Goal: Task Accomplishment & Management: Manage account settings

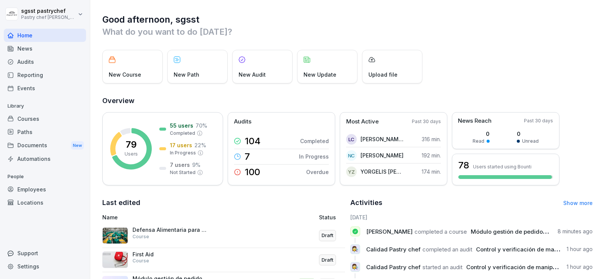
click at [31, 189] on div "Employees" at bounding box center [45, 189] width 82 height 13
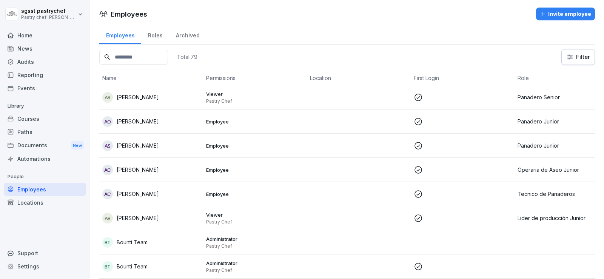
click at [136, 54] on input at bounding box center [133, 57] width 69 height 15
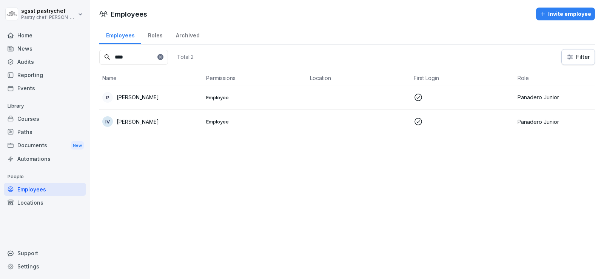
type input "****"
click at [184, 120] on div "IV [PERSON_NAME]" at bounding box center [151, 121] width 98 height 11
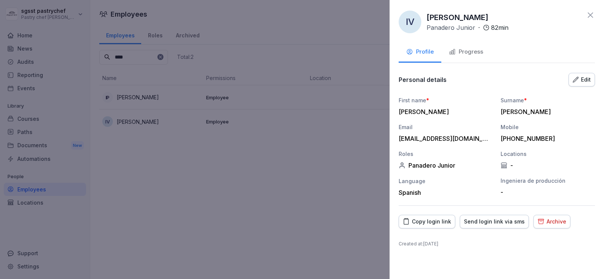
click at [581, 79] on div "Edit" at bounding box center [582, 80] width 18 height 8
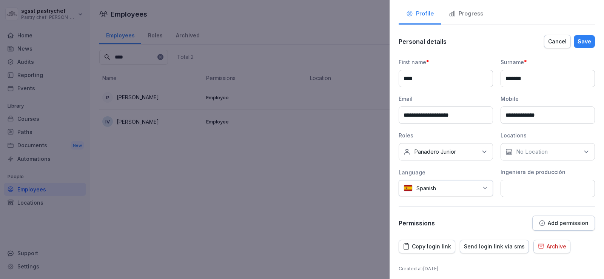
scroll to position [42, 0]
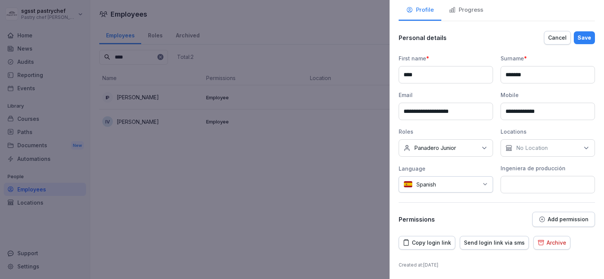
click at [561, 213] on button "Add permission" at bounding box center [563, 219] width 63 height 15
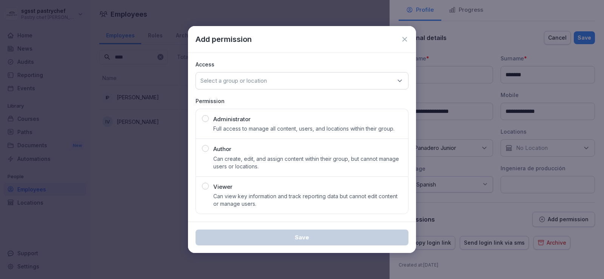
click at [407, 35] on icon at bounding box center [405, 39] width 8 height 8
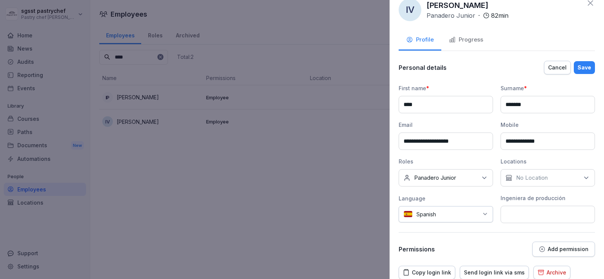
scroll to position [0, 0]
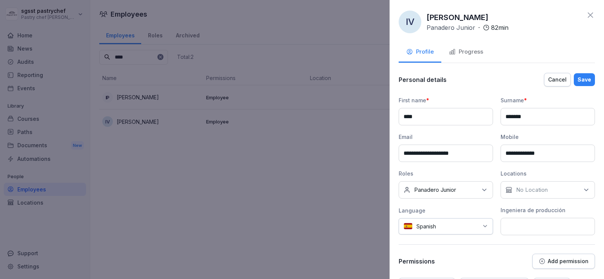
click at [474, 54] on div "Progress" at bounding box center [466, 52] width 34 height 9
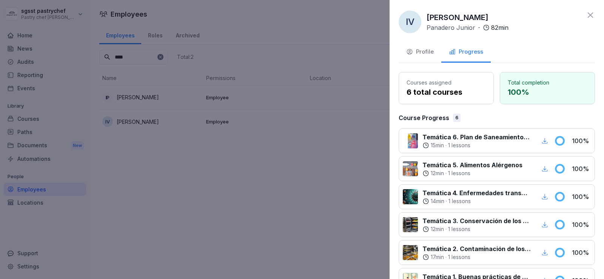
click at [429, 50] on div "Profile" at bounding box center [420, 52] width 28 height 9
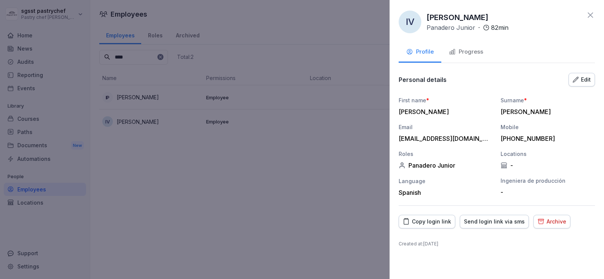
click at [541, 223] on div "Archive" at bounding box center [552, 221] width 29 height 8
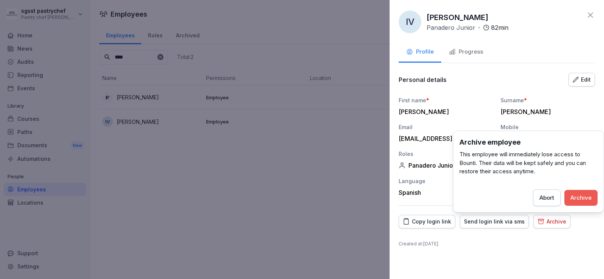
click at [583, 199] on div "Archive" at bounding box center [581, 198] width 21 height 8
